Goal: Task Accomplishment & Management: Manage account settings

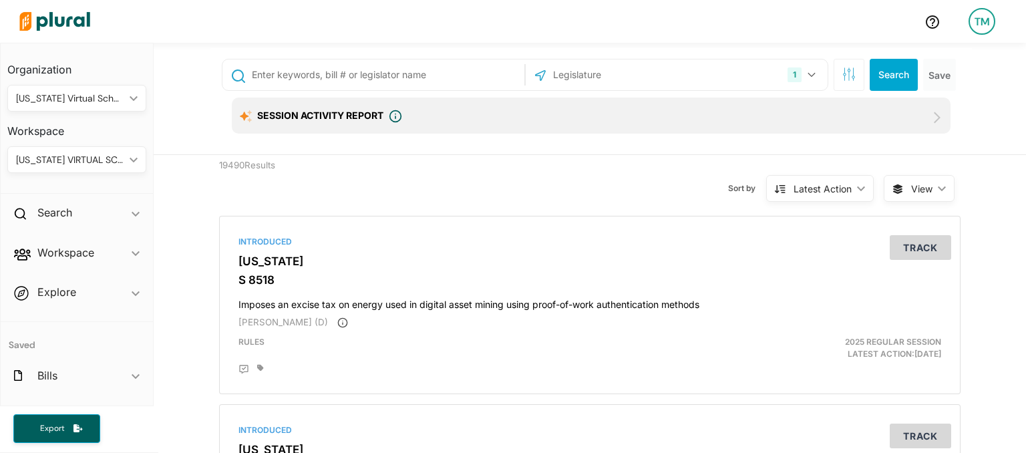
click at [339, 86] on input "text" at bounding box center [386, 74] width 271 height 25
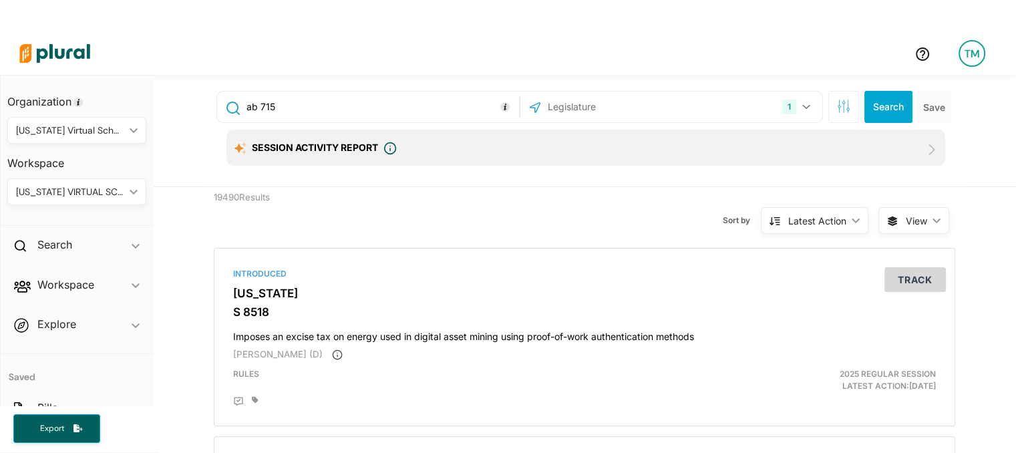
type input "ab 715"
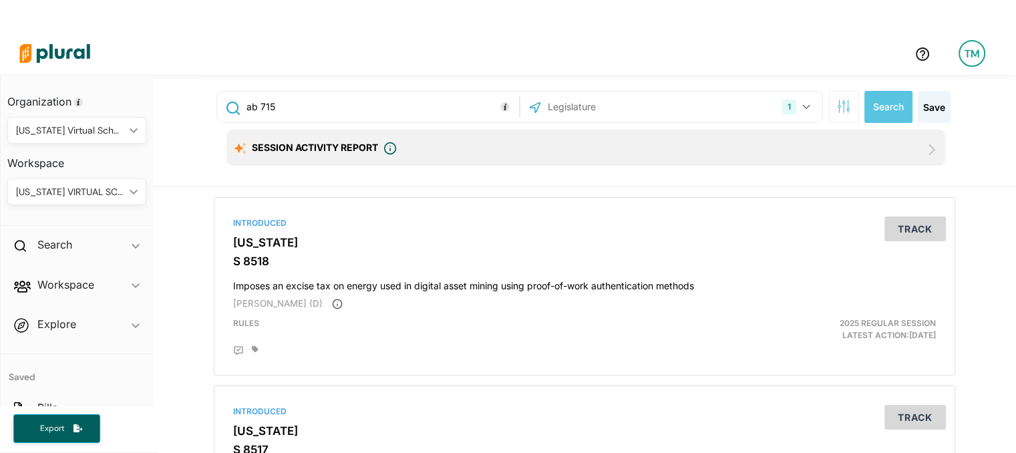
scroll to position [32, 0]
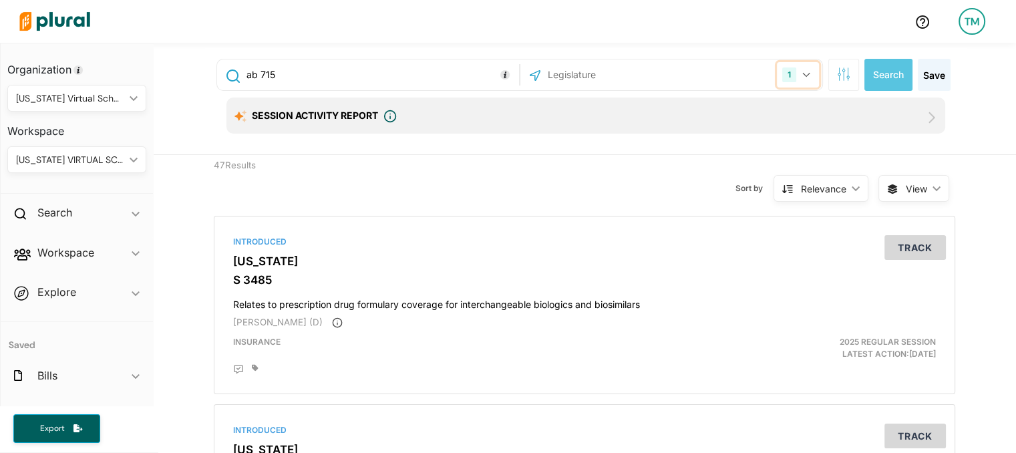
click at [798, 68] on button "1" at bounding box center [798, 74] width 42 height 25
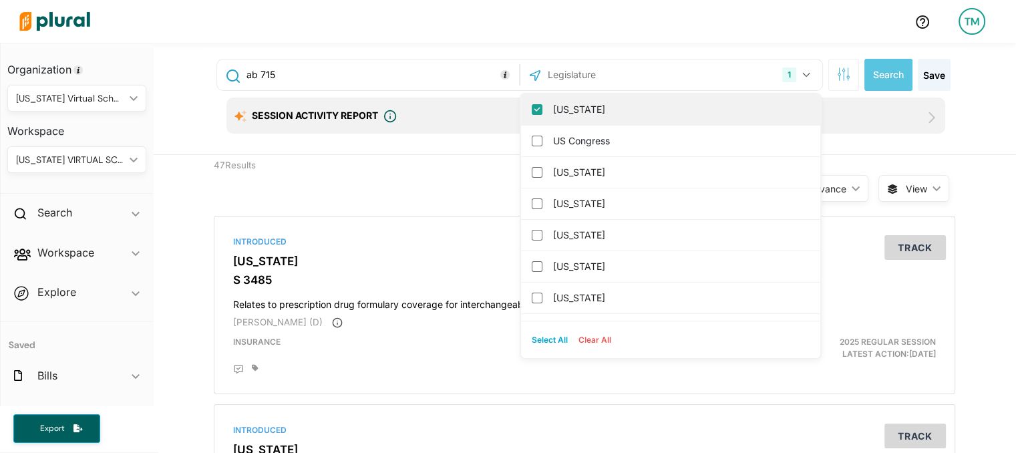
click at [532, 109] on input "[US_STATE]" at bounding box center [537, 109] width 11 height 11
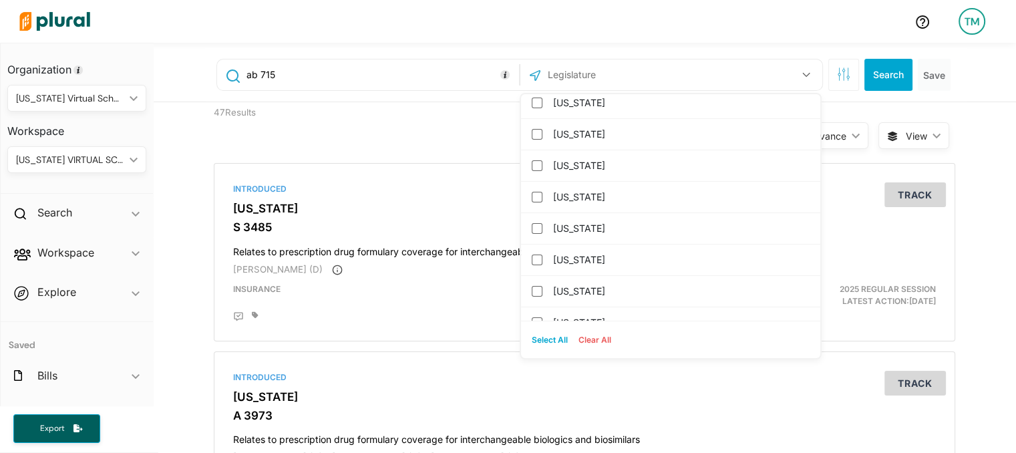
scroll to position [131, 0]
click at [532, 130] on input "[US_STATE]" at bounding box center [537, 135] width 11 height 11
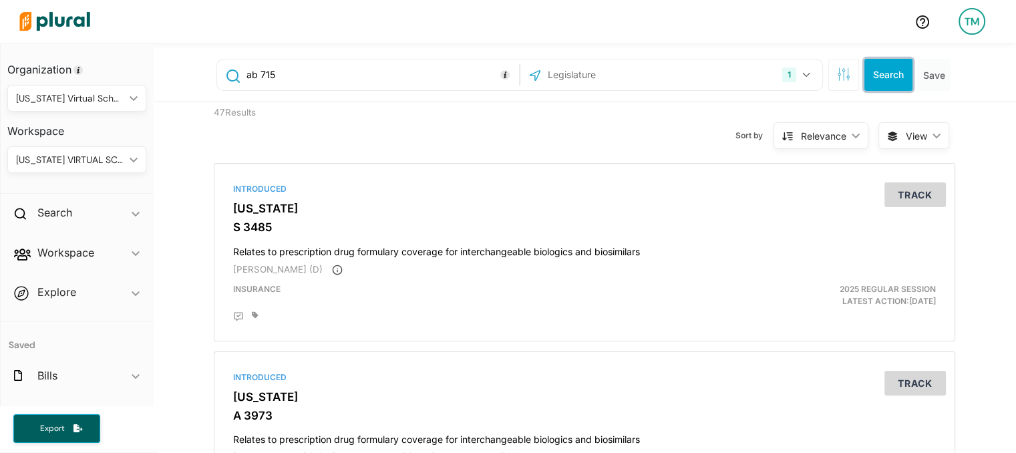
click at [887, 69] on button "Search" at bounding box center [888, 75] width 48 height 32
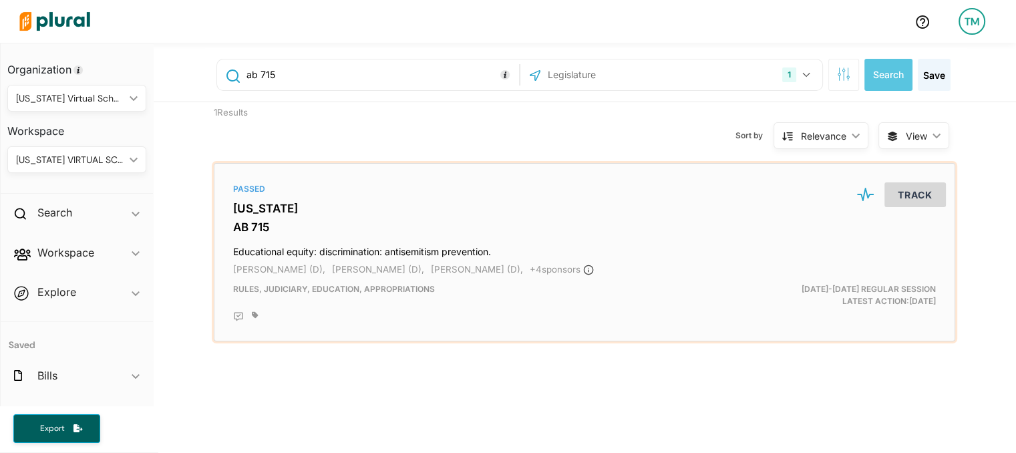
click at [750, 214] on h3 "[US_STATE]" at bounding box center [584, 208] width 703 height 13
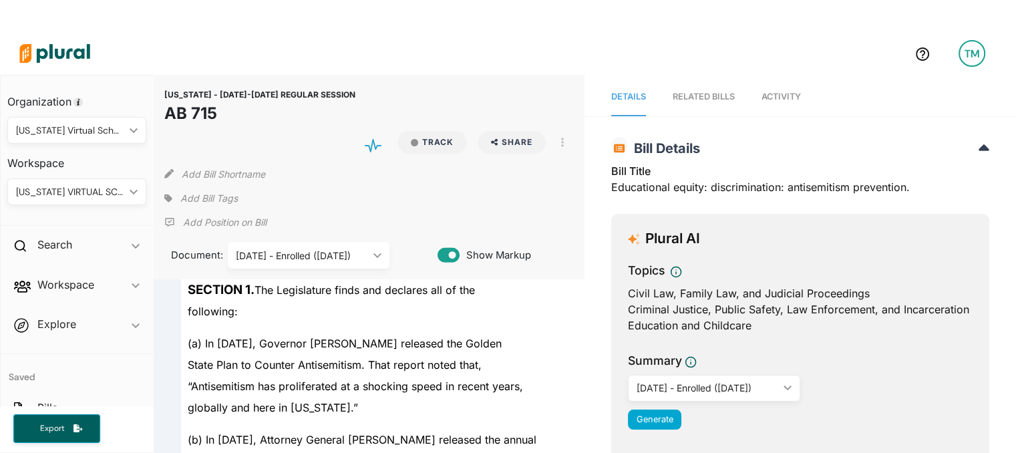
click at [785, 92] on span "Activity" at bounding box center [781, 97] width 39 height 10
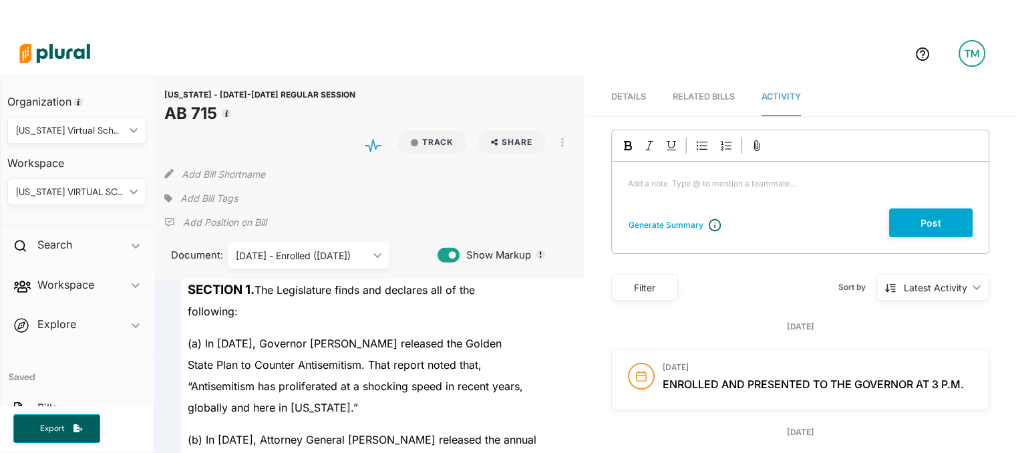
click at [202, 188] on div "Add Bill Tags" at bounding box center [200, 198] width 73 height 20
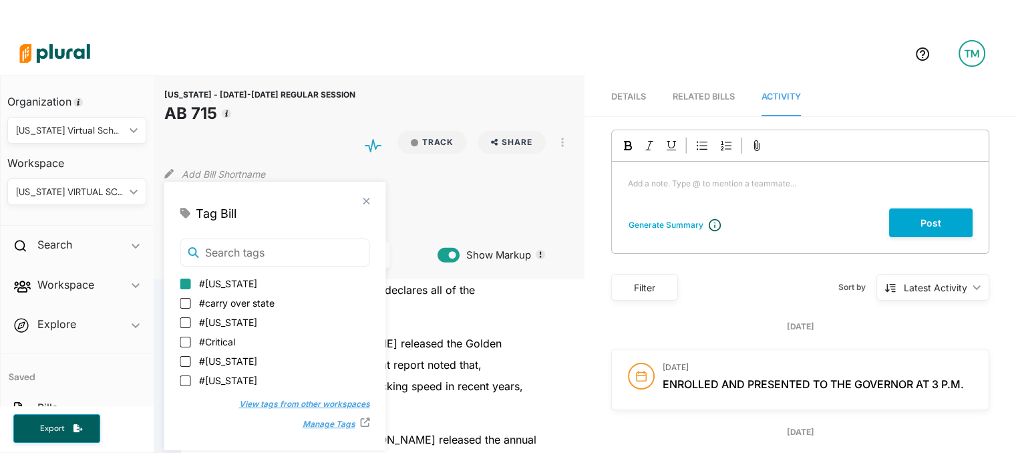
click at [186, 285] on input "#[US_STATE]" at bounding box center [185, 284] width 11 height 11
checkbox input "true"
drag, startPoint x: 414, startPoint y: 110, endPoint x: 426, endPoint y: 96, distance: 18.0
click at [426, 131] on span "Track" at bounding box center [432, 144] width 80 height 27
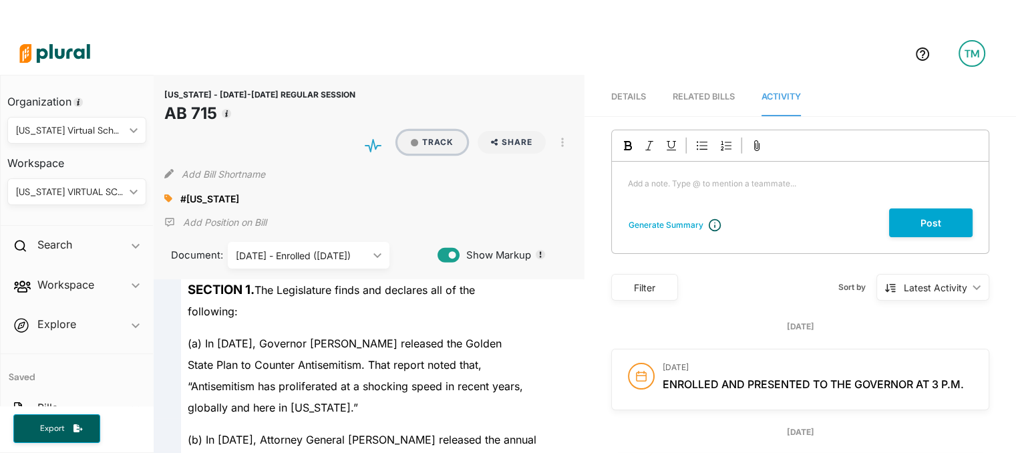
click at [426, 131] on button "Track" at bounding box center [431, 142] width 69 height 23
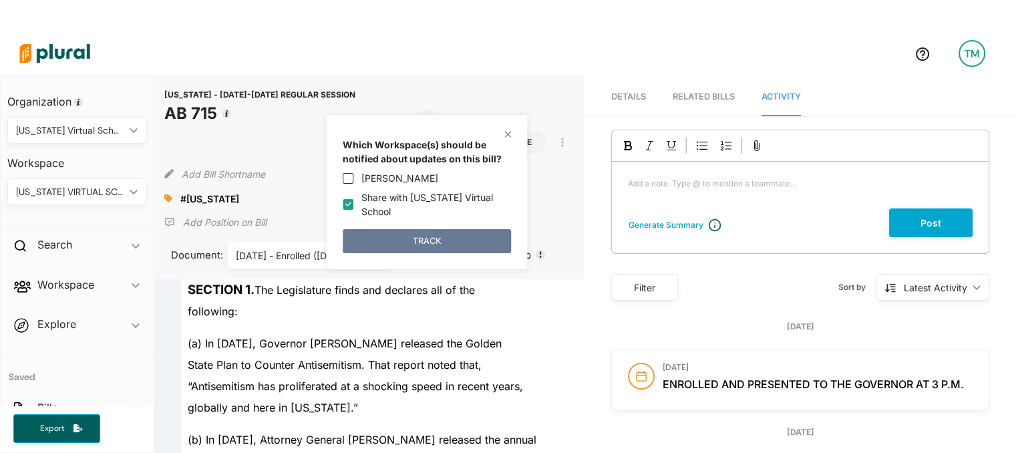
click at [415, 229] on button "TRACK" at bounding box center [427, 241] width 168 height 24
